Goal: Navigation & Orientation: Find specific page/section

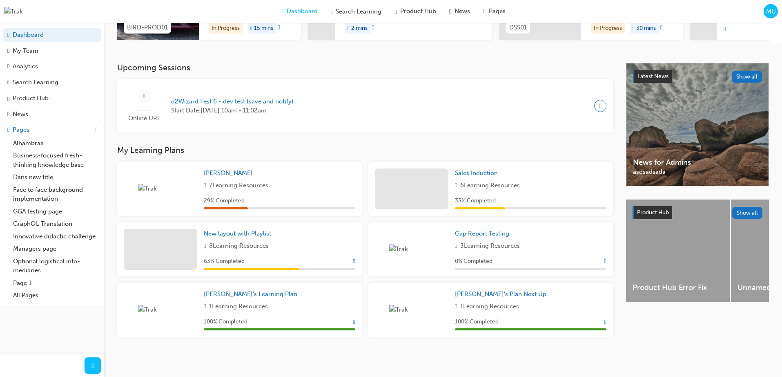
scroll to position [148, 0]
click at [773, 9] on span "MU" at bounding box center [771, 11] width 10 height 9
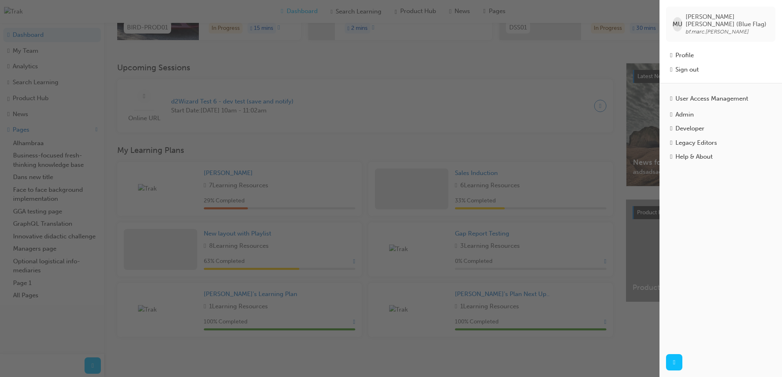
click at [558, 68] on div "button" at bounding box center [330, 188] width 660 height 377
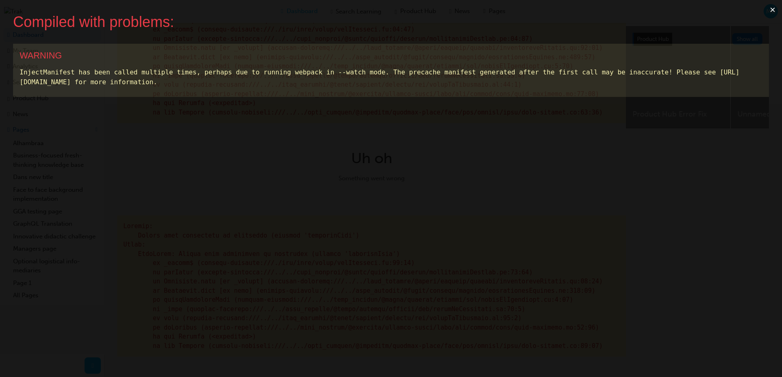
scroll to position [0, 0]
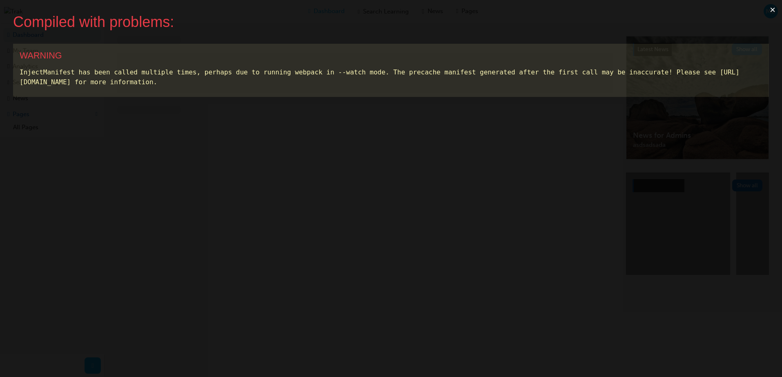
click at [771, 10] on button "×" at bounding box center [773, 10] width 19 height 20
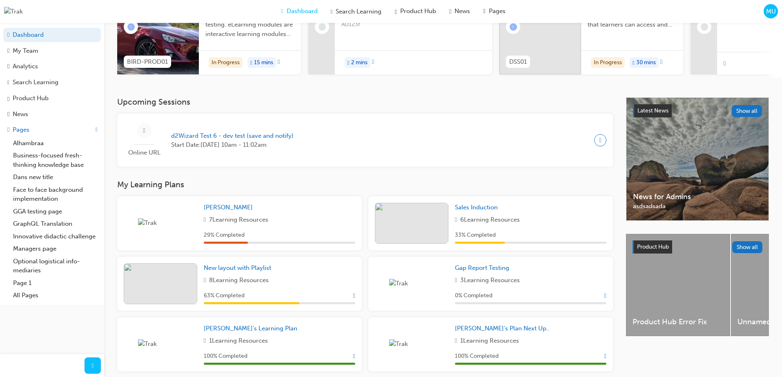
scroll to position [148, 0]
